Goal: Navigation & Orientation: Find specific page/section

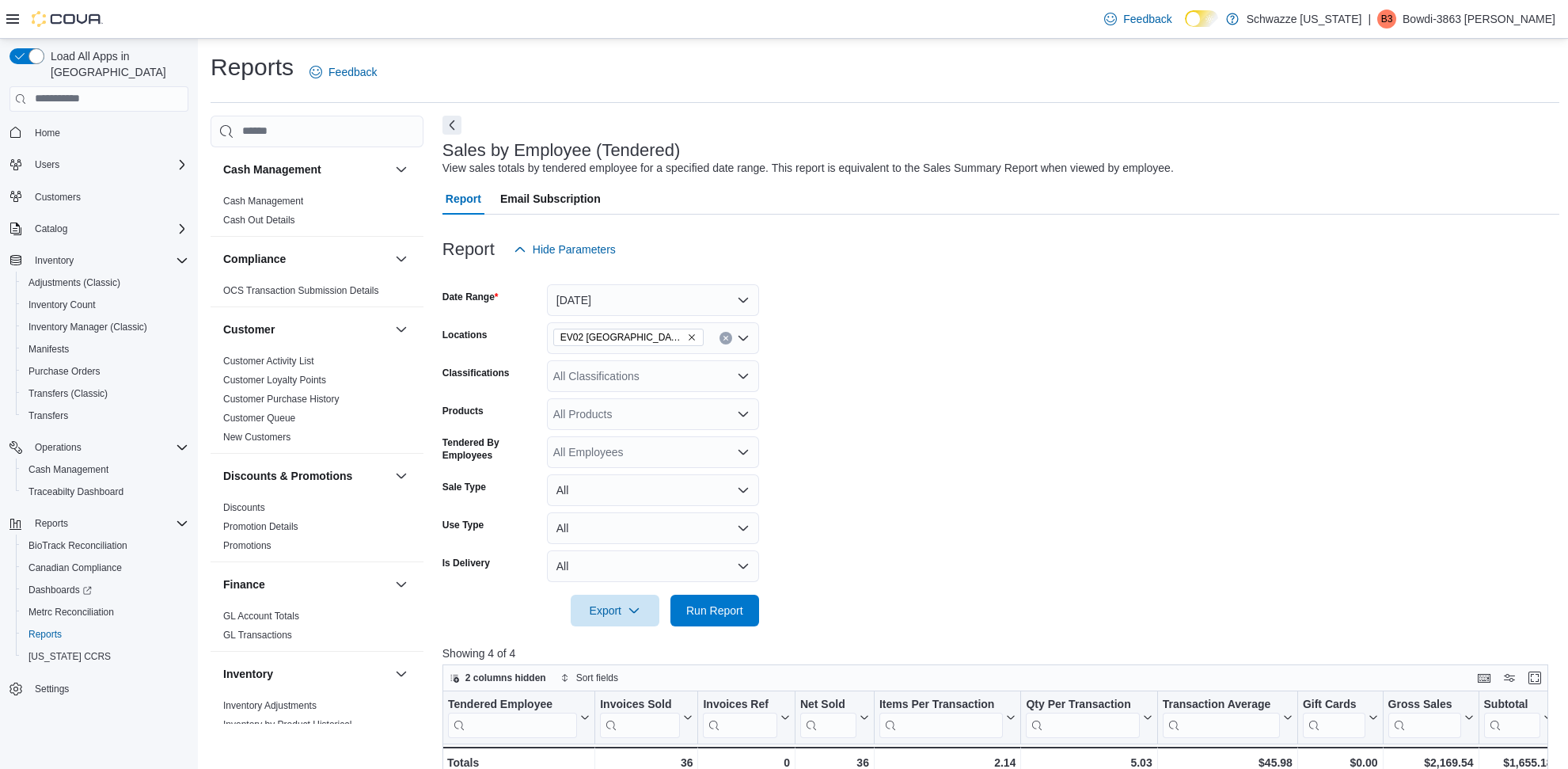
scroll to position [495, 0]
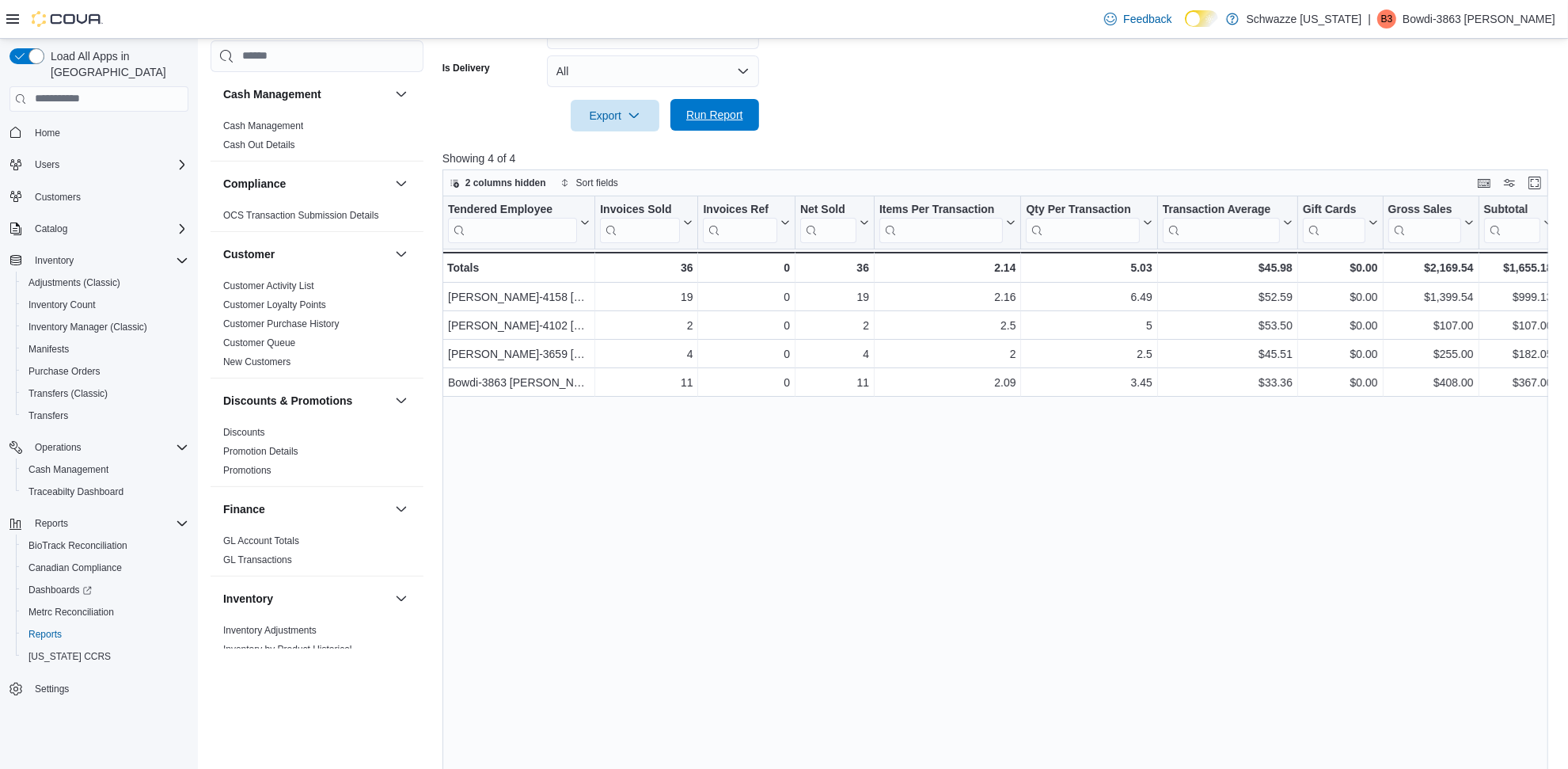
click at [738, 116] on span "Run Report" at bounding box center [715, 114] width 57 height 16
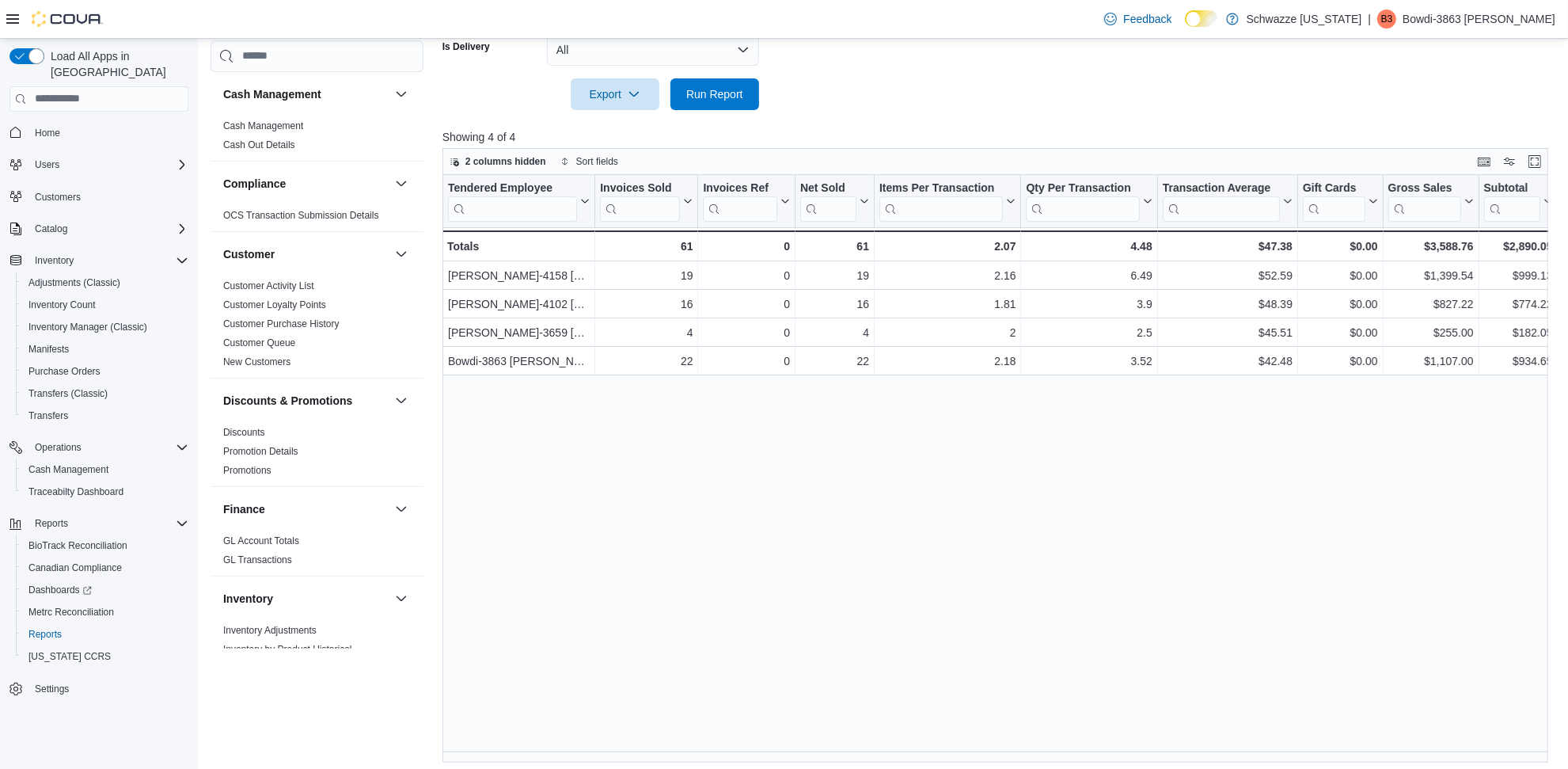
scroll to position [523, 0]
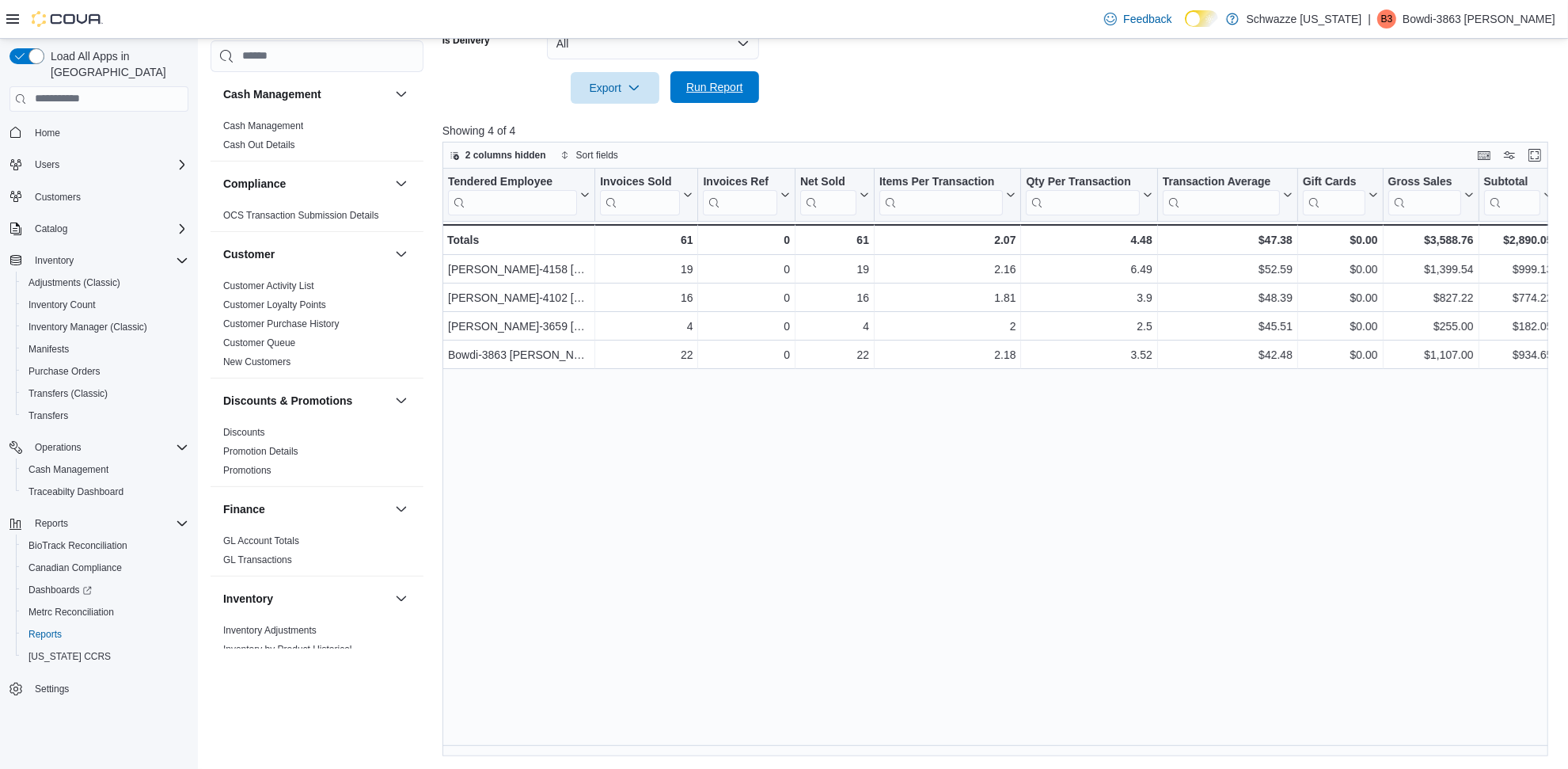
click at [733, 85] on span "Run Report" at bounding box center [715, 86] width 57 height 16
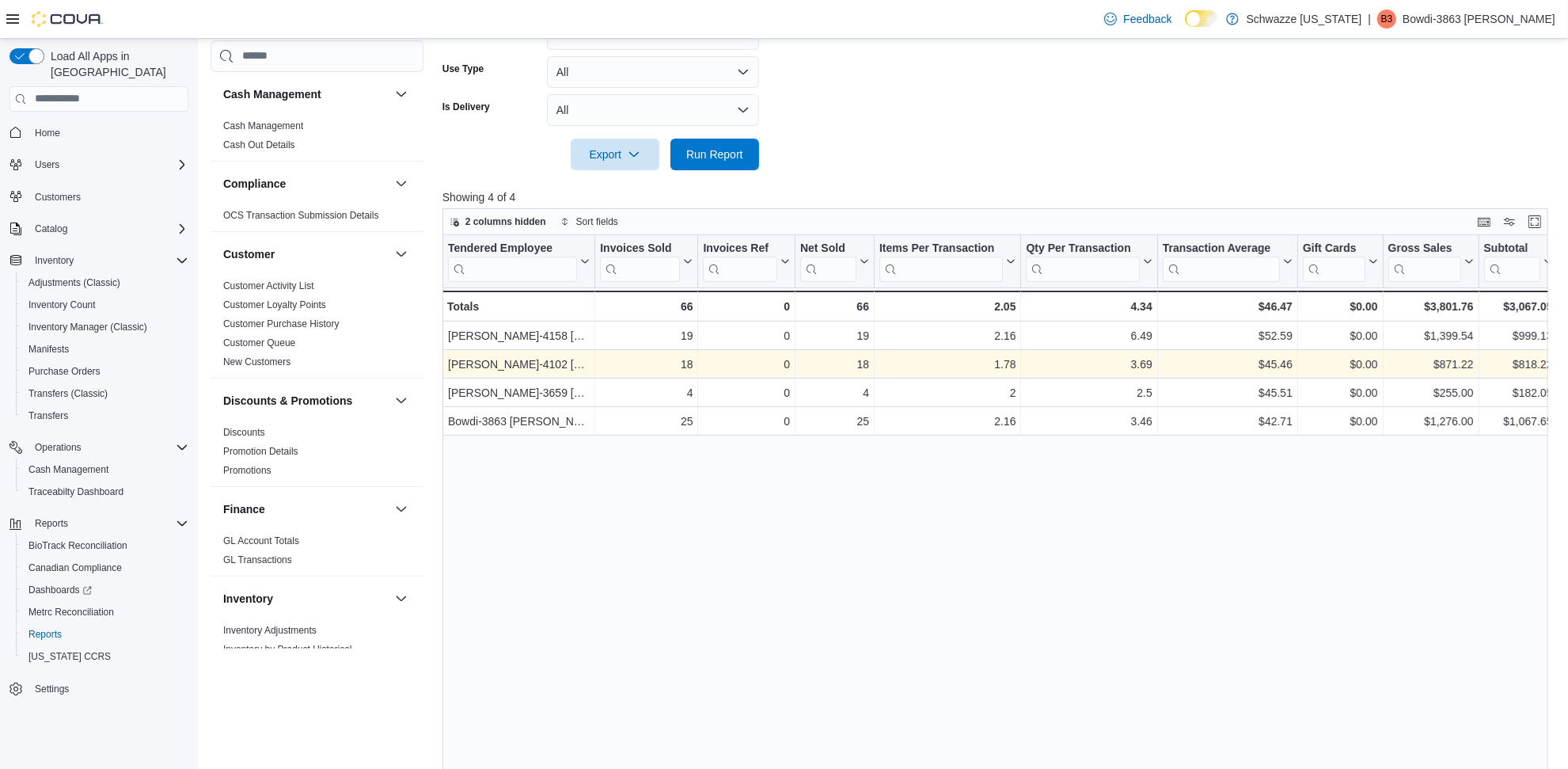
scroll to position [424, 0]
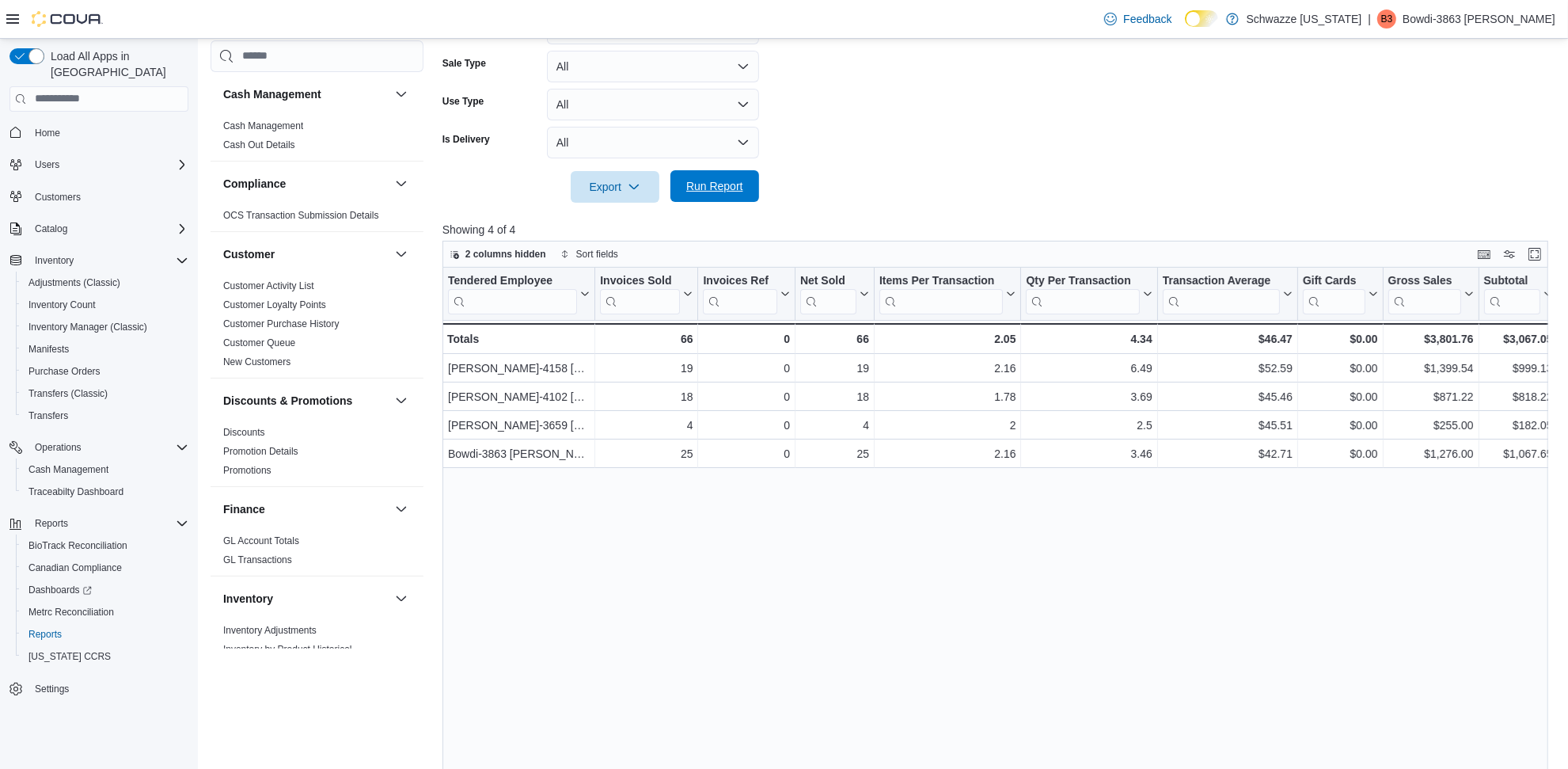
click at [727, 186] on span "Run Report" at bounding box center [715, 186] width 57 height 16
click at [120, 460] on div "Cash Management" at bounding box center [105, 469] width 166 height 19
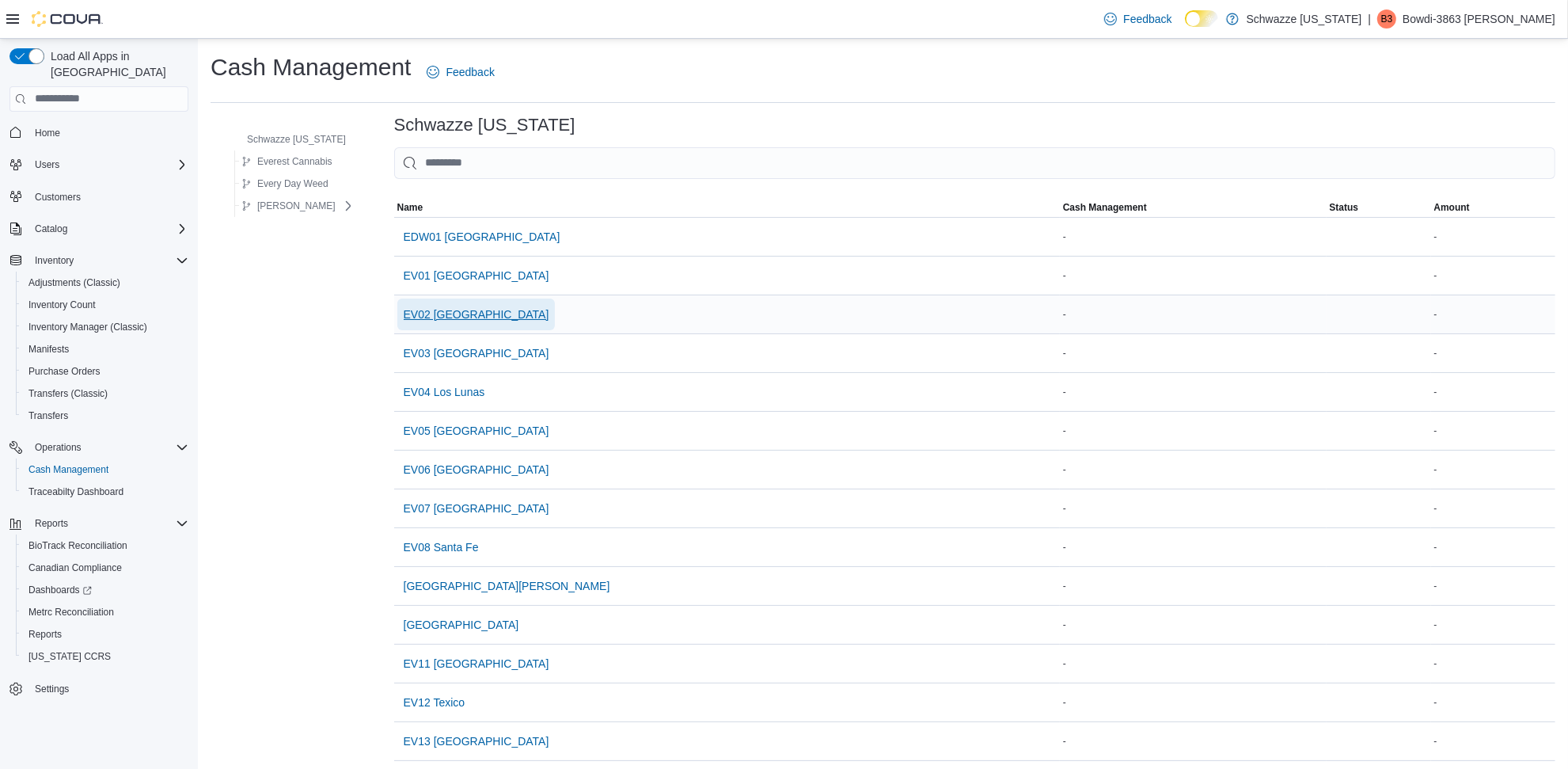
click at [456, 310] on span "EV02 [GEOGRAPHIC_DATA]" at bounding box center [476, 314] width 145 height 16
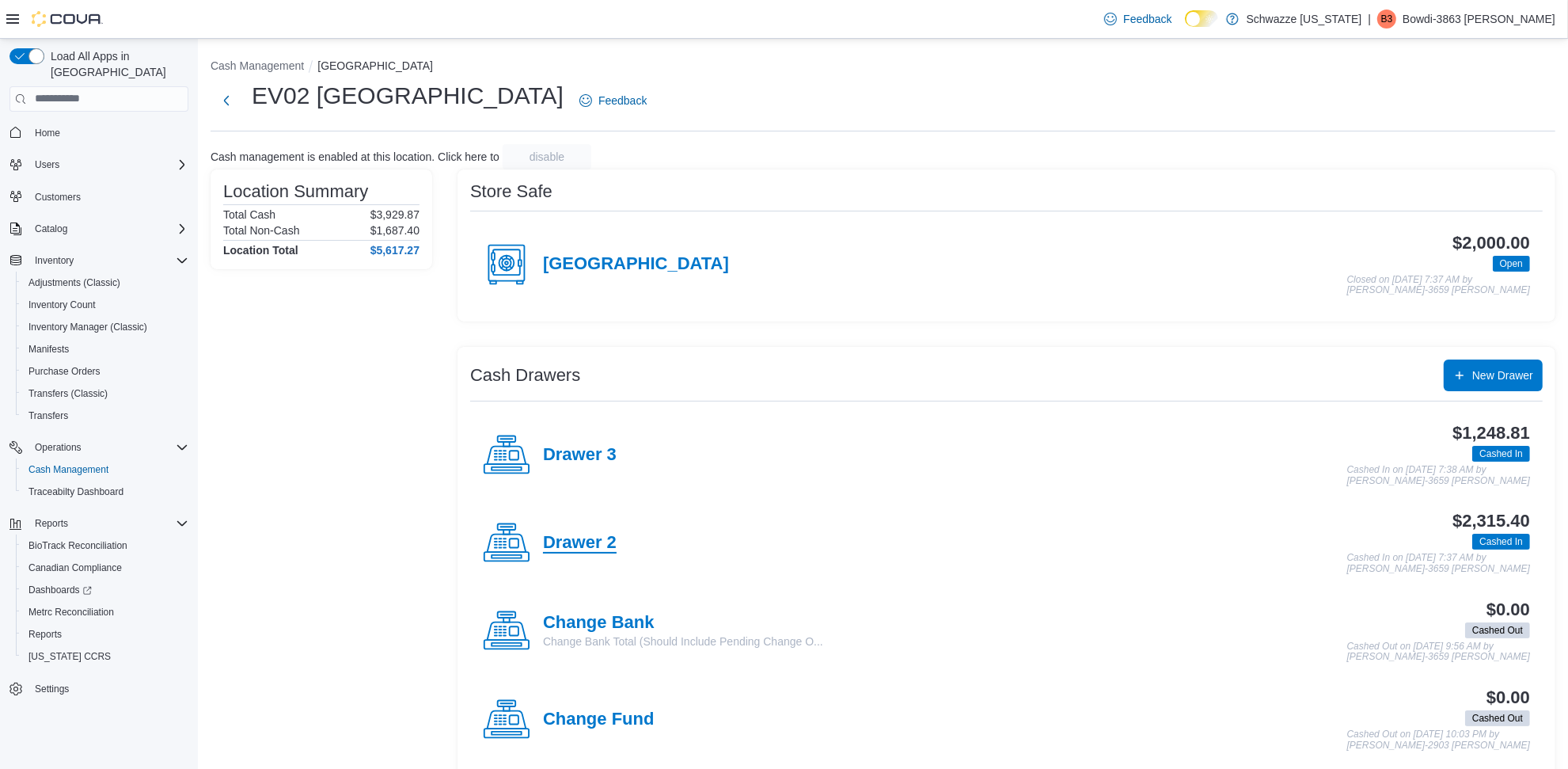
click at [602, 541] on h4 "Drawer 2" at bounding box center [580, 543] width 74 height 21
click at [563, 455] on h4 "Drawer 3" at bounding box center [580, 455] width 74 height 21
